Goal: Transaction & Acquisition: Purchase product/service

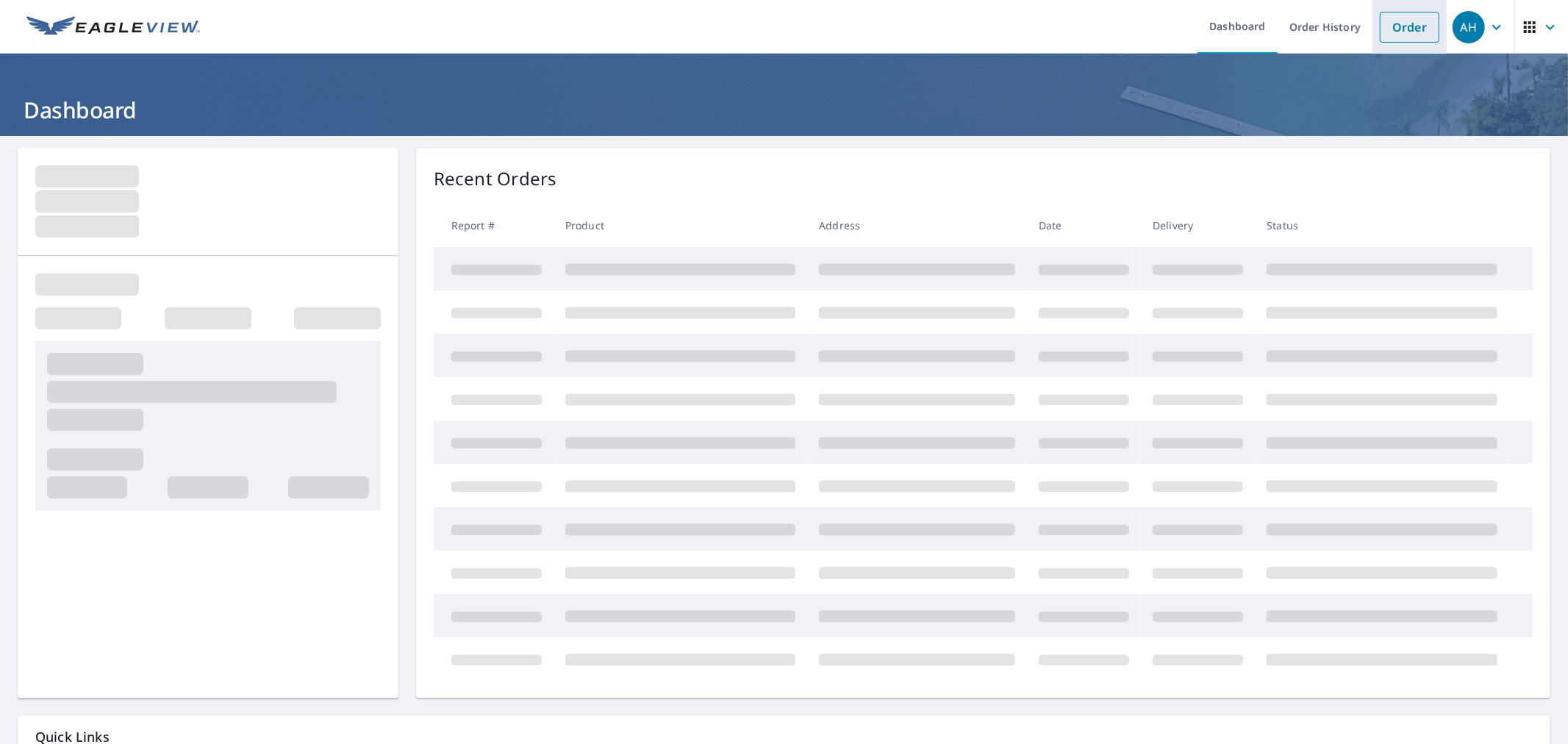
click at [1387, 26] on link "Order" at bounding box center [1409, 27] width 60 height 31
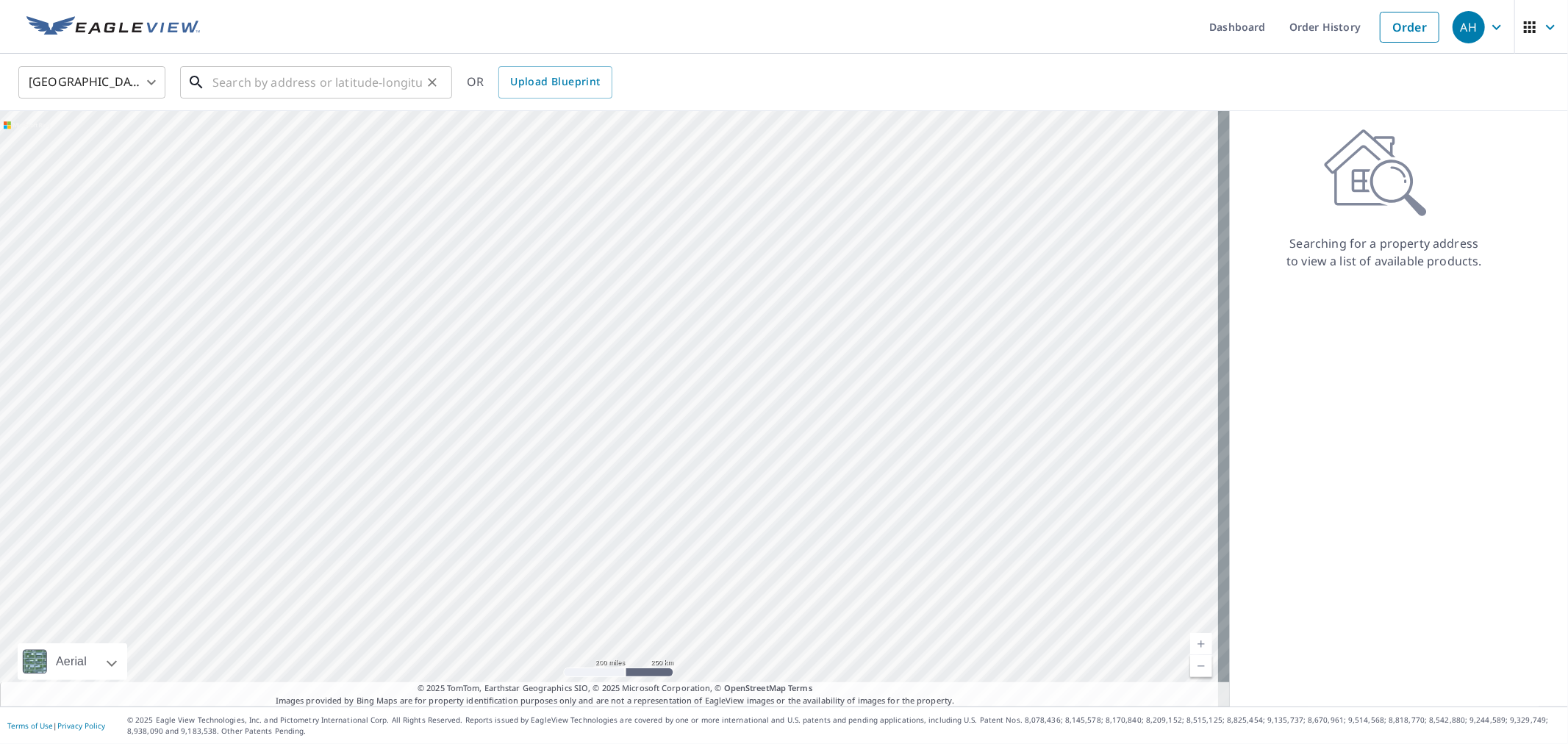
click at [256, 82] on input "text" at bounding box center [317, 82] width 210 height 41
paste input "[STREET_ADDRESS]"
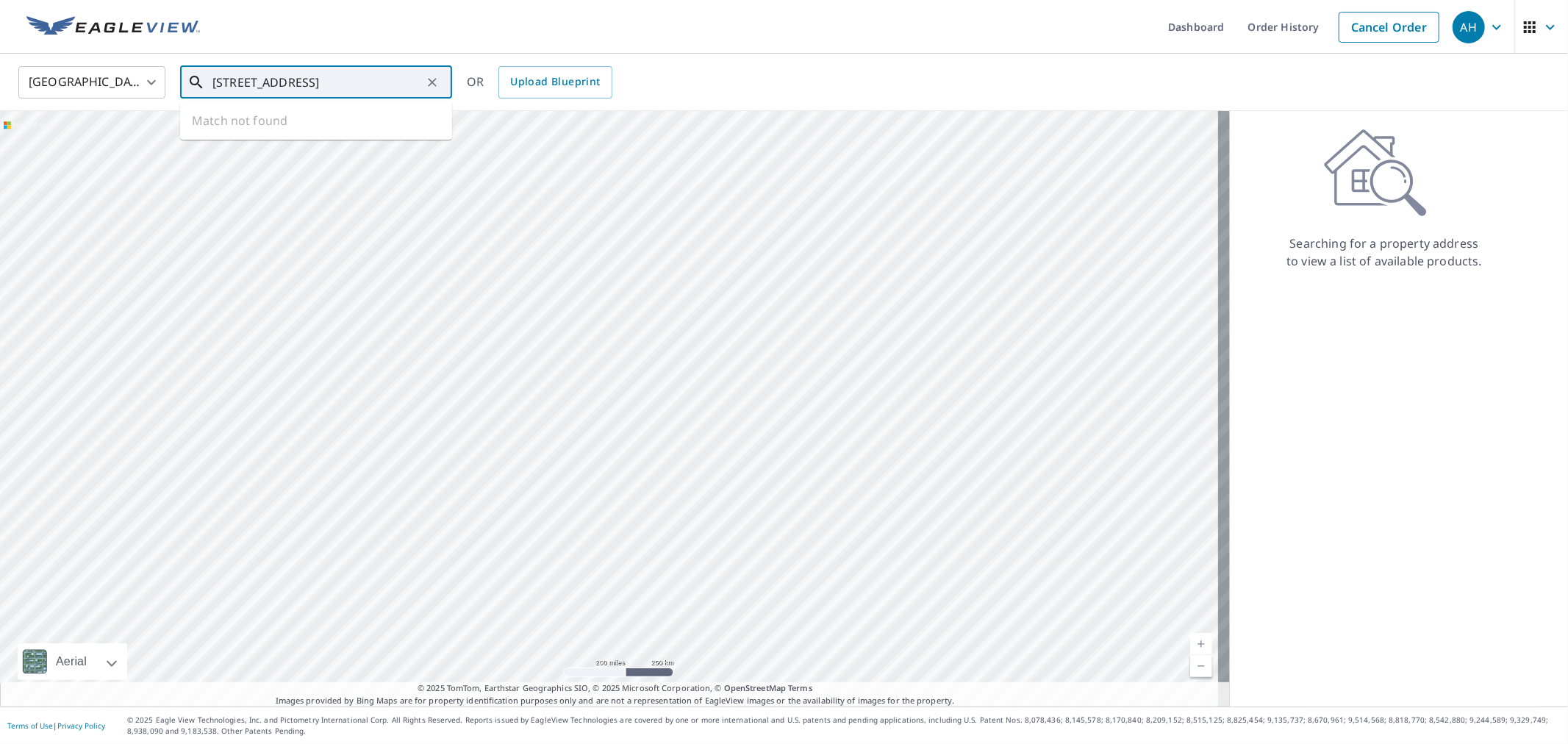
type input "[STREET_ADDRESS]"
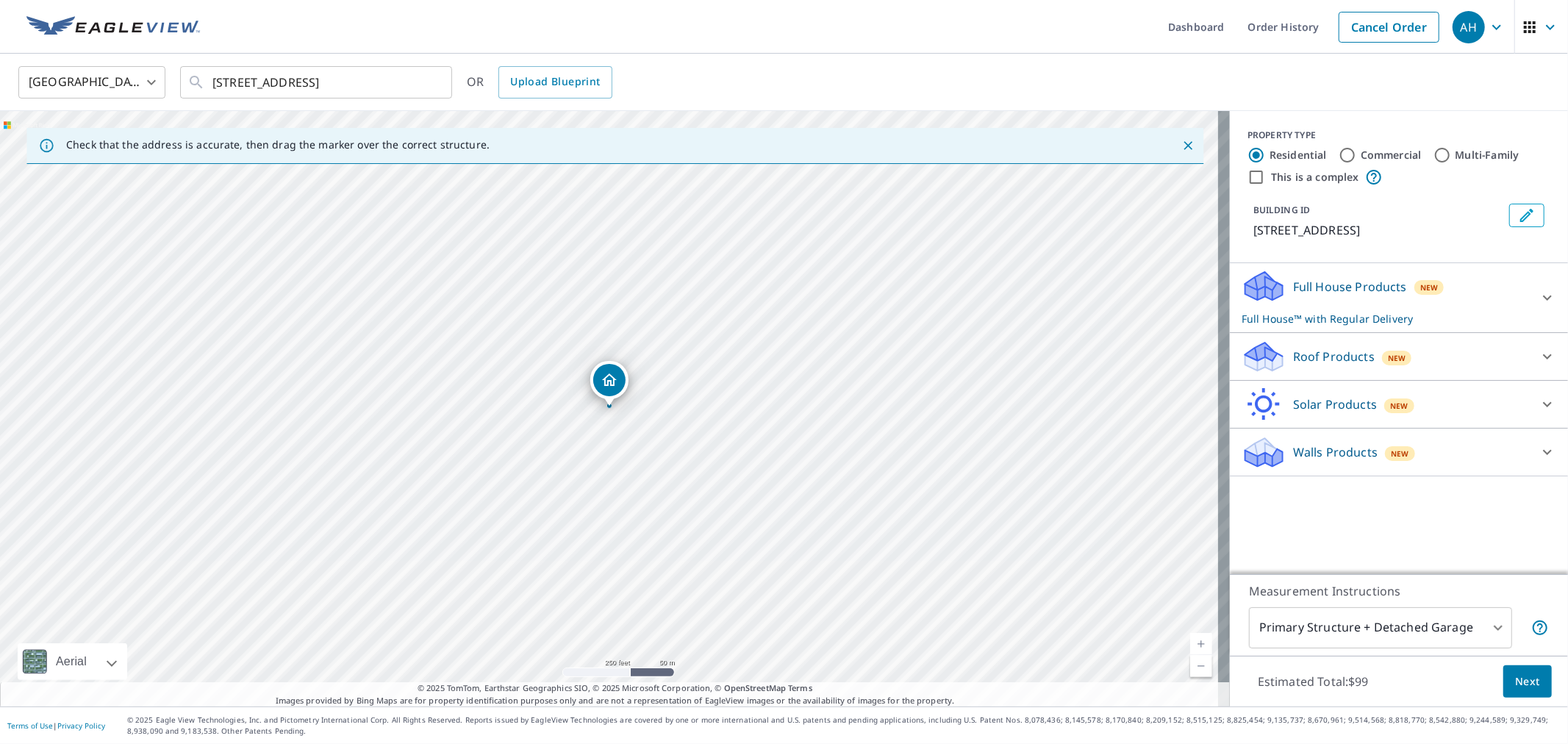
click at [1344, 355] on p "Roof Products" at bounding box center [1335, 356] width 82 height 18
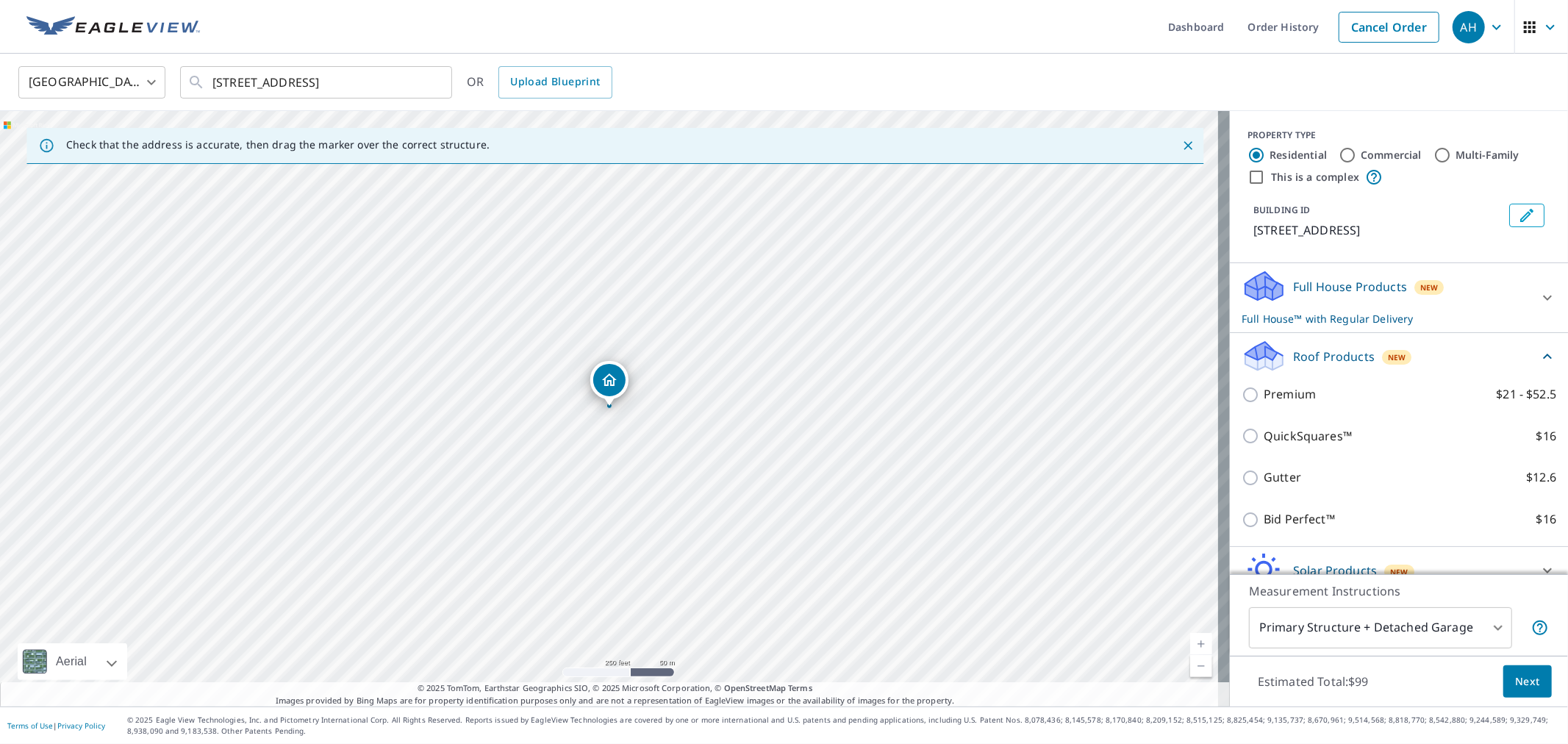
scroll to position [67, 0]
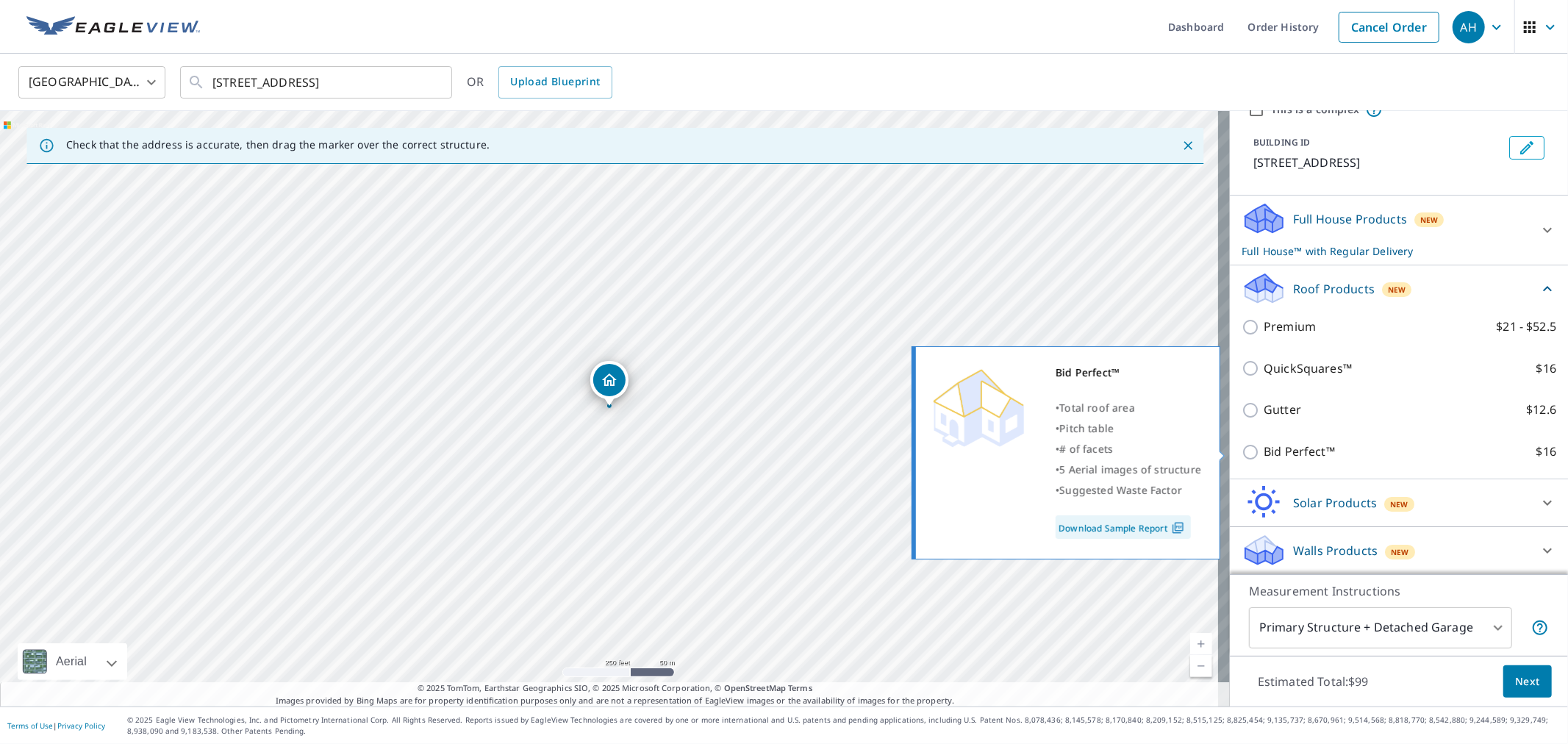
click at [1264, 446] on p "Bid Perfect™" at bounding box center [1299, 451] width 71 height 19
click at [1253, 446] on input "Bid Perfect™ $16" at bounding box center [1253, 451] width 22 height 18
checkbox input "true"
checkbox input "false"
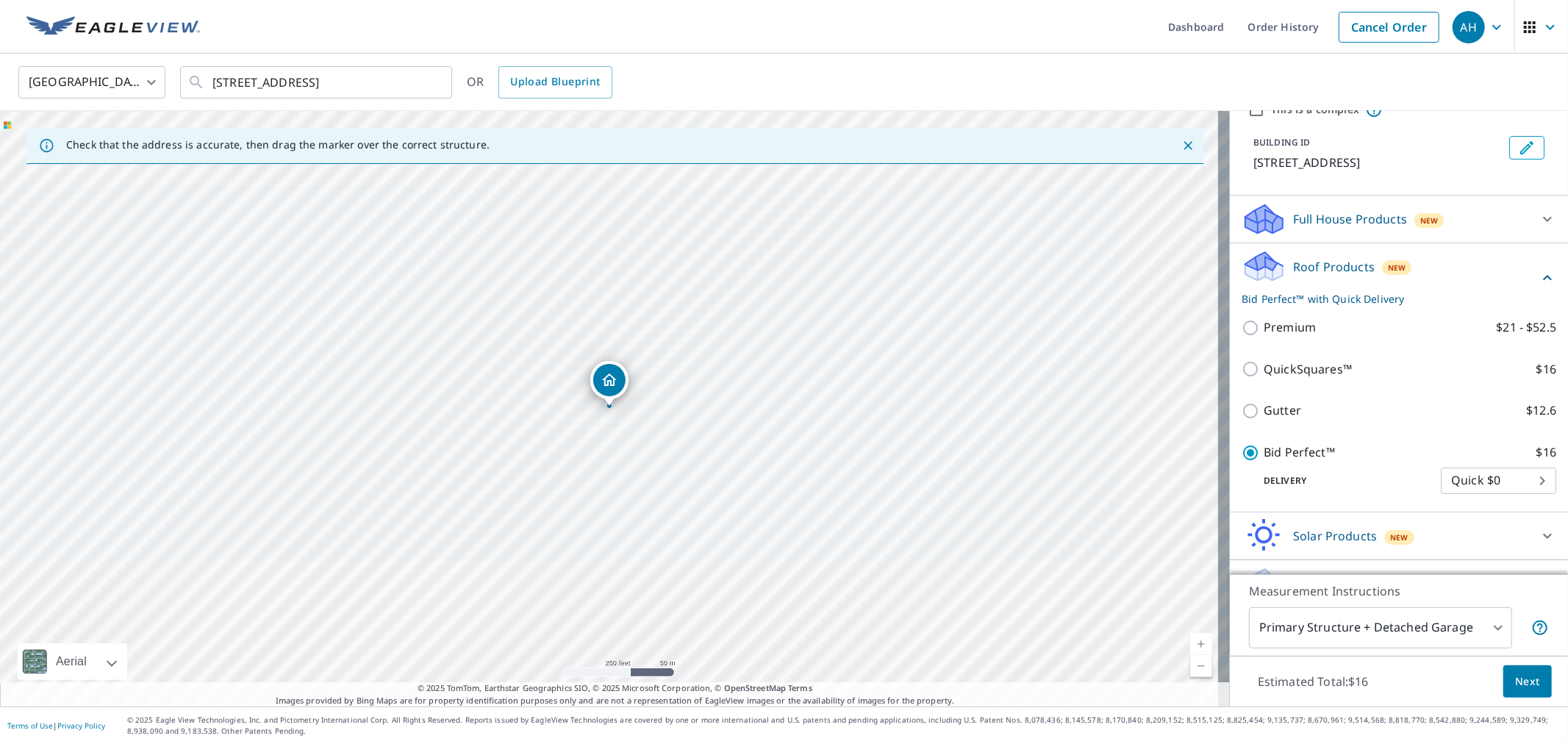
click at [1515, 674] on span "Next" at bounding box center [1528, 682] width 25 height 19
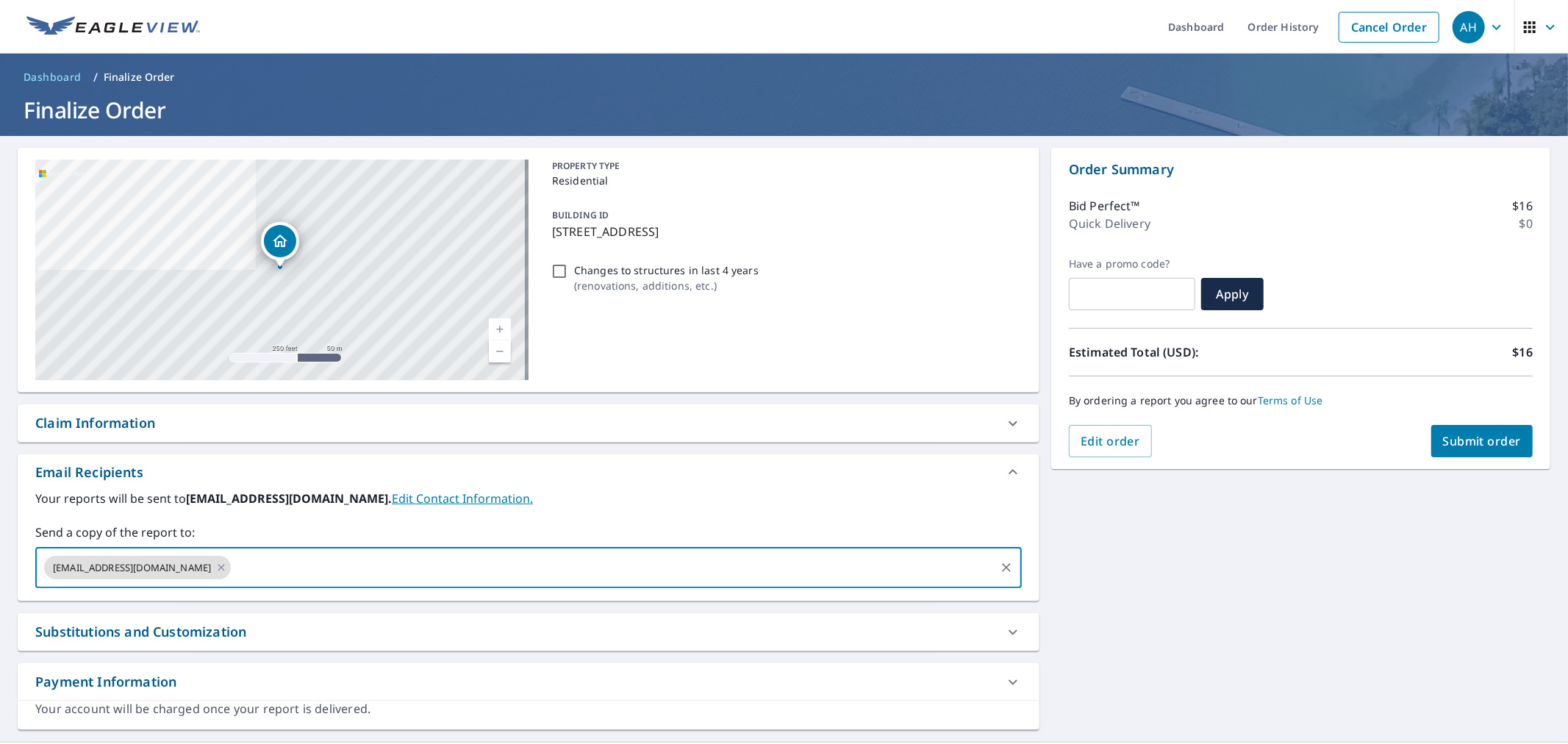
click at [233, 557] on input "text" at bounding box center [613, 567] width 760 height 28
paste input "[PERSON_NAME][EMAIL_ADDRESS][DOMAIN_NAME]"
type input "[PERSON_NAME][EMAIL_ADDRESS][DOMAIN_NAME]"
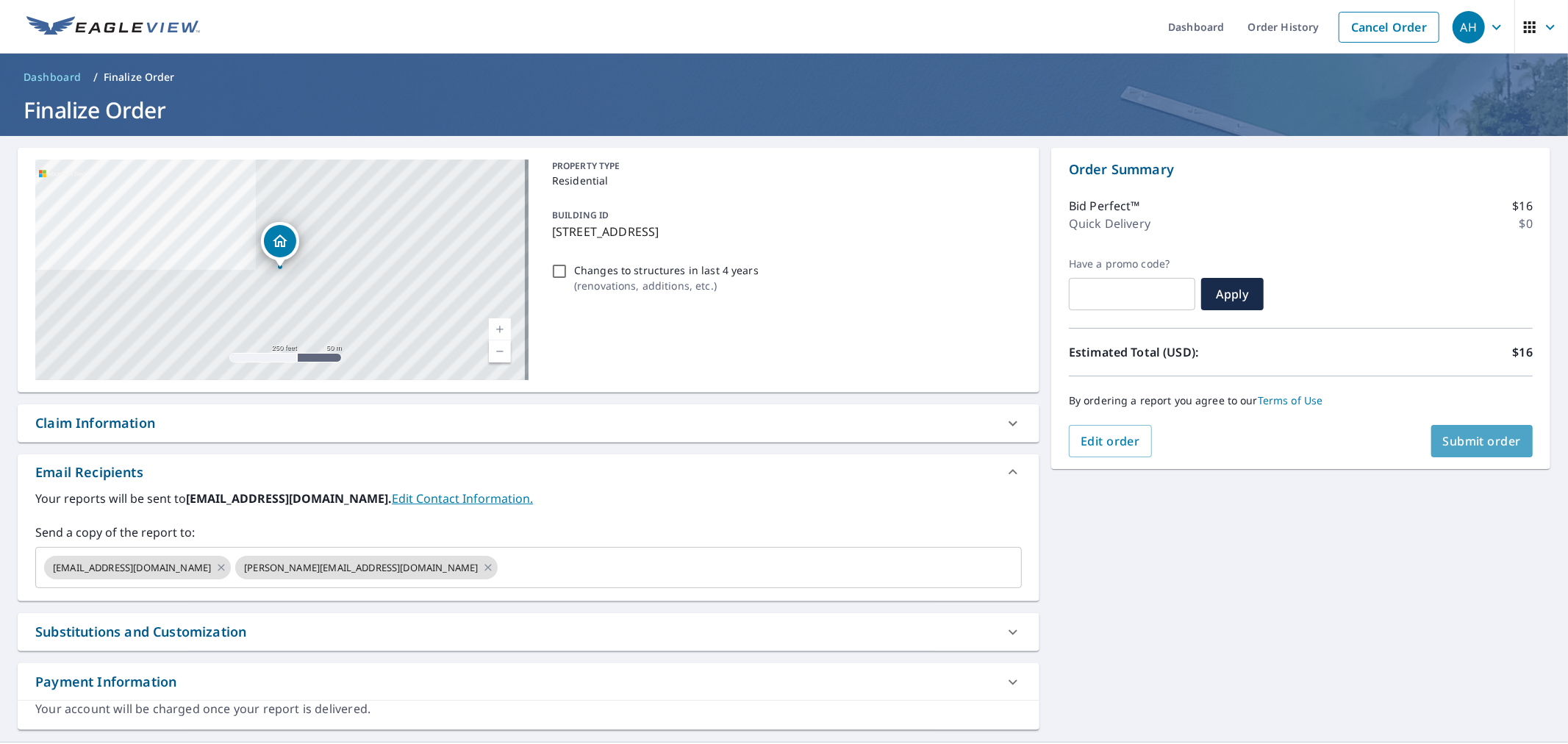
click at [1453, 434] on span "Submit order" at bounding box center [1482, 441] width 79 height 17
checkbox input "true"
